Goal: Check status: Check status

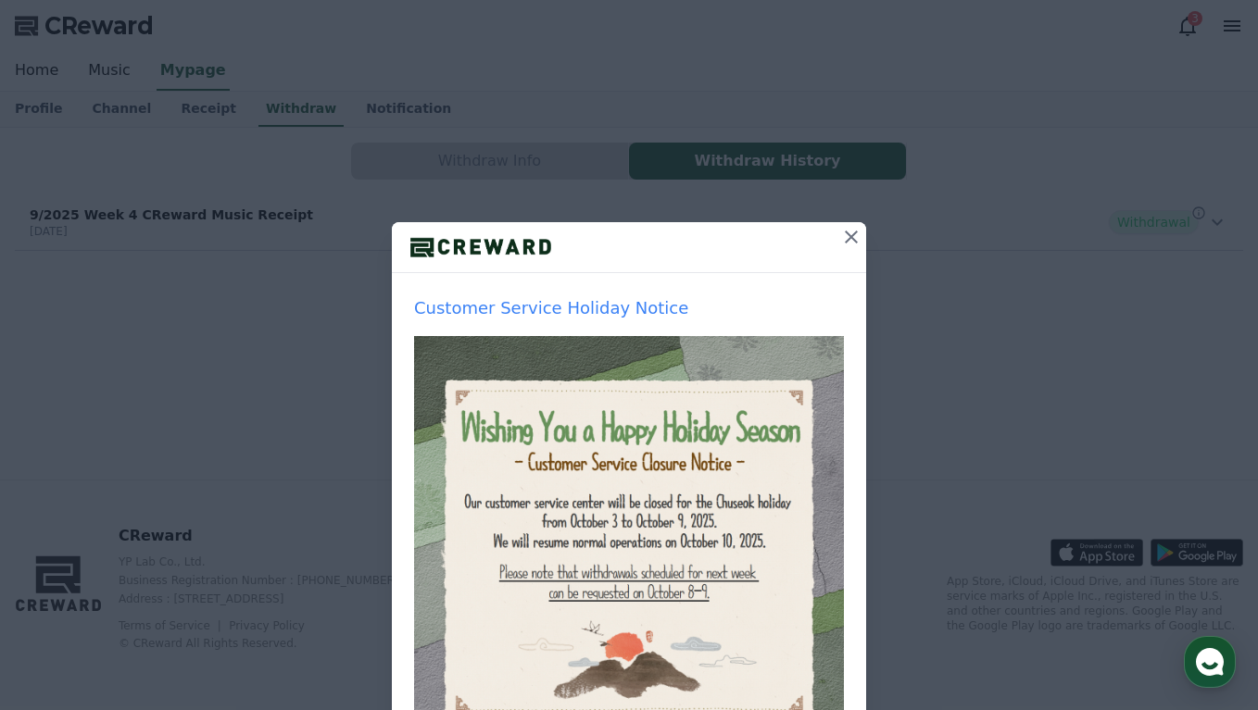
click at [859, 243] on icon at bounding box center [851, 237] width 22 height 22
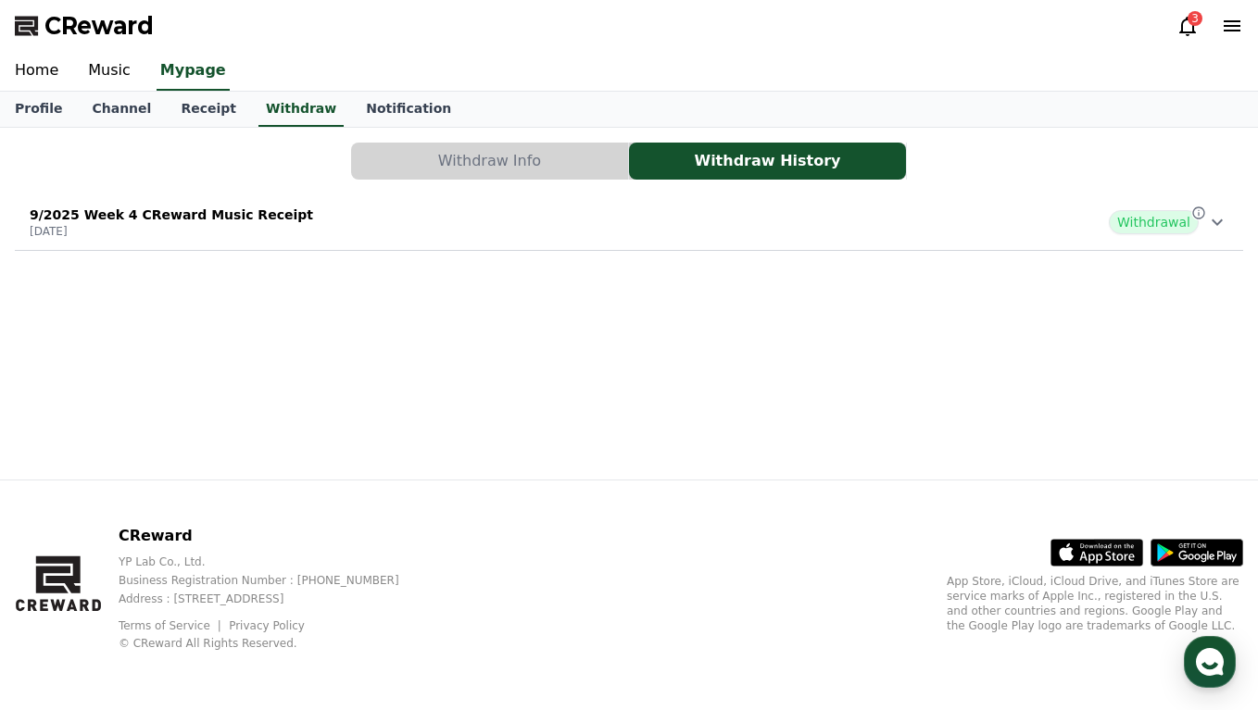
click at [1227, 228] on icon at bounding box center [1217, 222] width 22 height 22
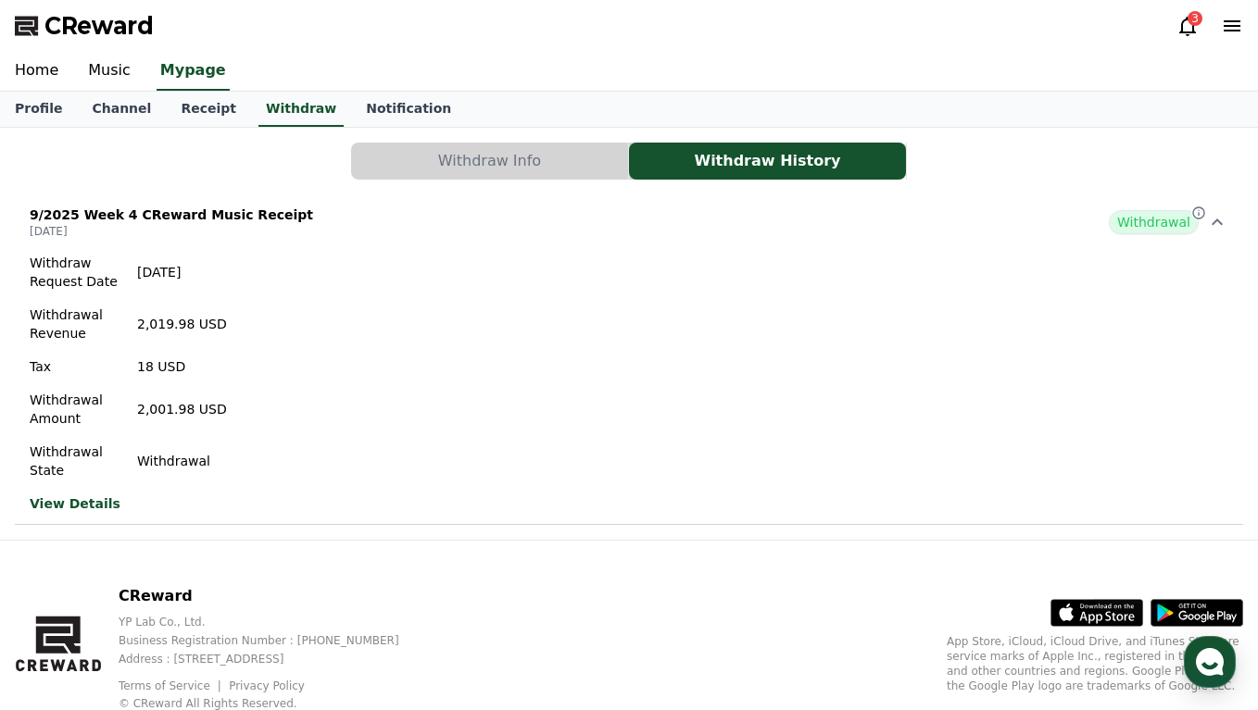
click at [69, 500] on link "View Details" at bounding box center [128, 504] width 197 height 19
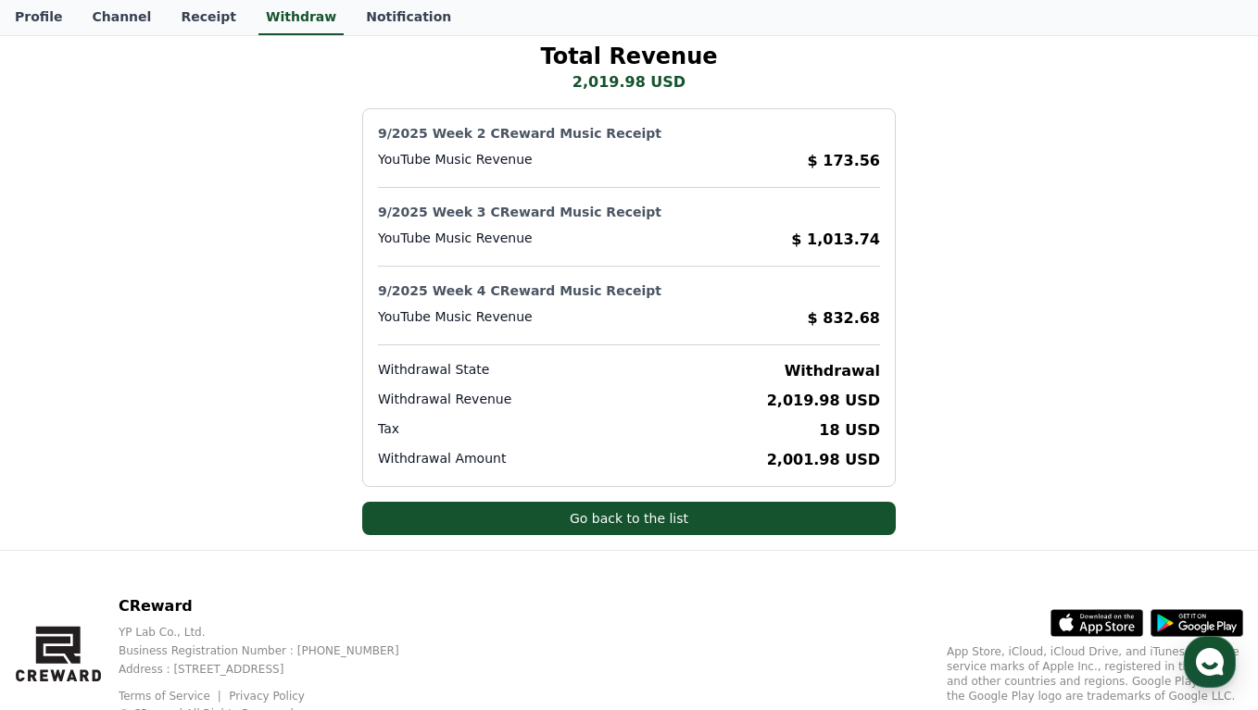
scroll to position [157, 0]
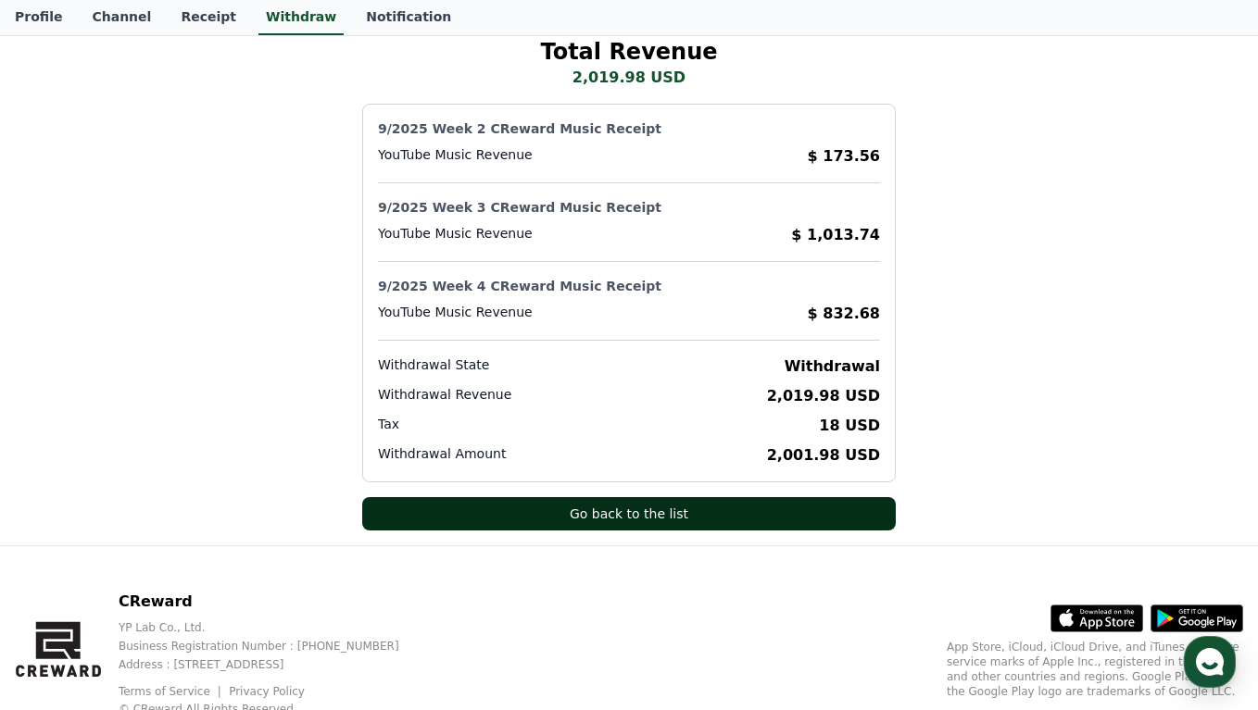
click at [783, 522] on button "Go back to the list" at bounding box center [628, 513] width 533 height 33
